Goal: Task Accomplishment & Management: Complete application form

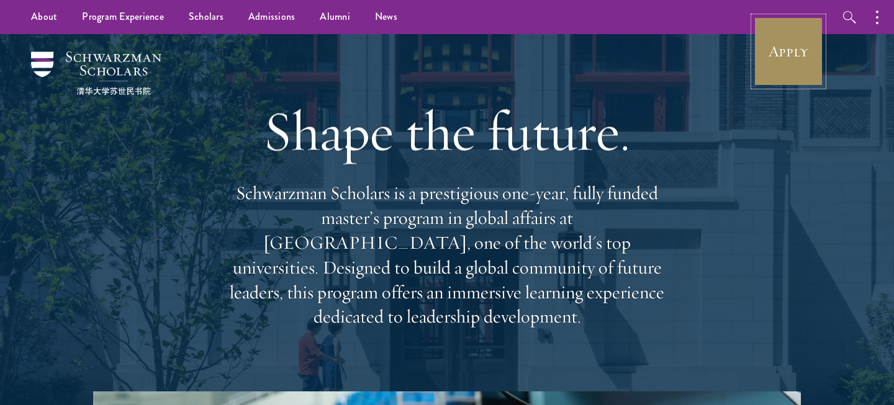
click at [804, 60] on link "Apply" at bounding box center [788, 52] width 70 height 70
click at [874, 18] on button "button" at bounding box center [879, 17] width 27 height 34
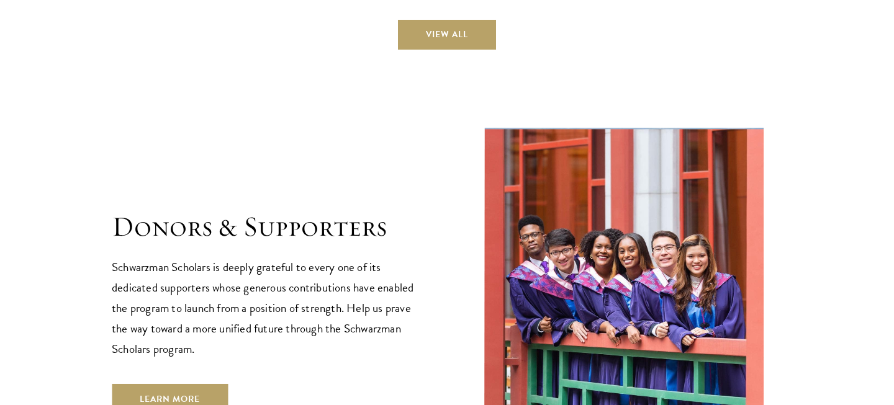
scroll to position [3573, 0]
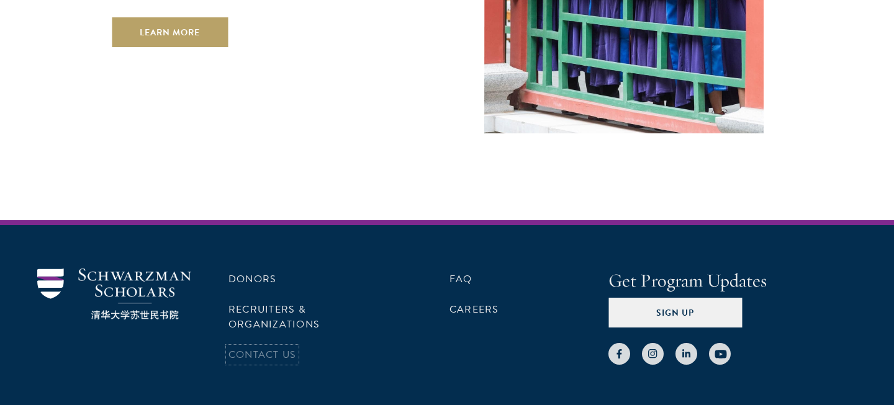
click at [261, 348] on link "Contact Us" at bounding box center [262, 355] width 68 height 15
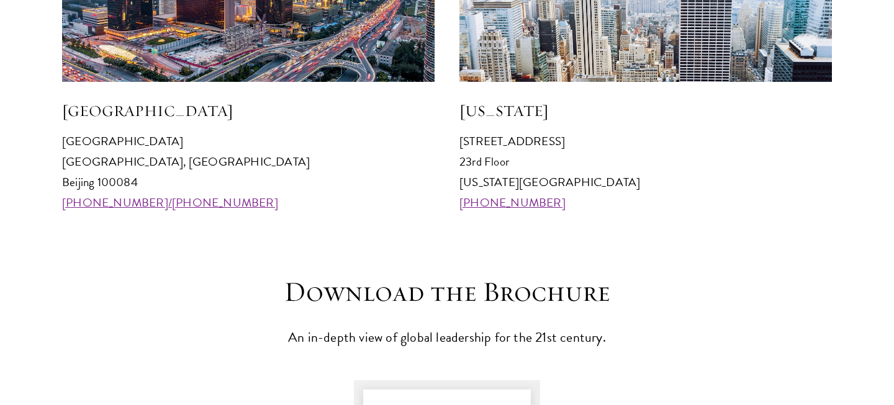
scroll to position [1486, 0]
